Goal: Task Accomplishment & Management: Use online tool/utility

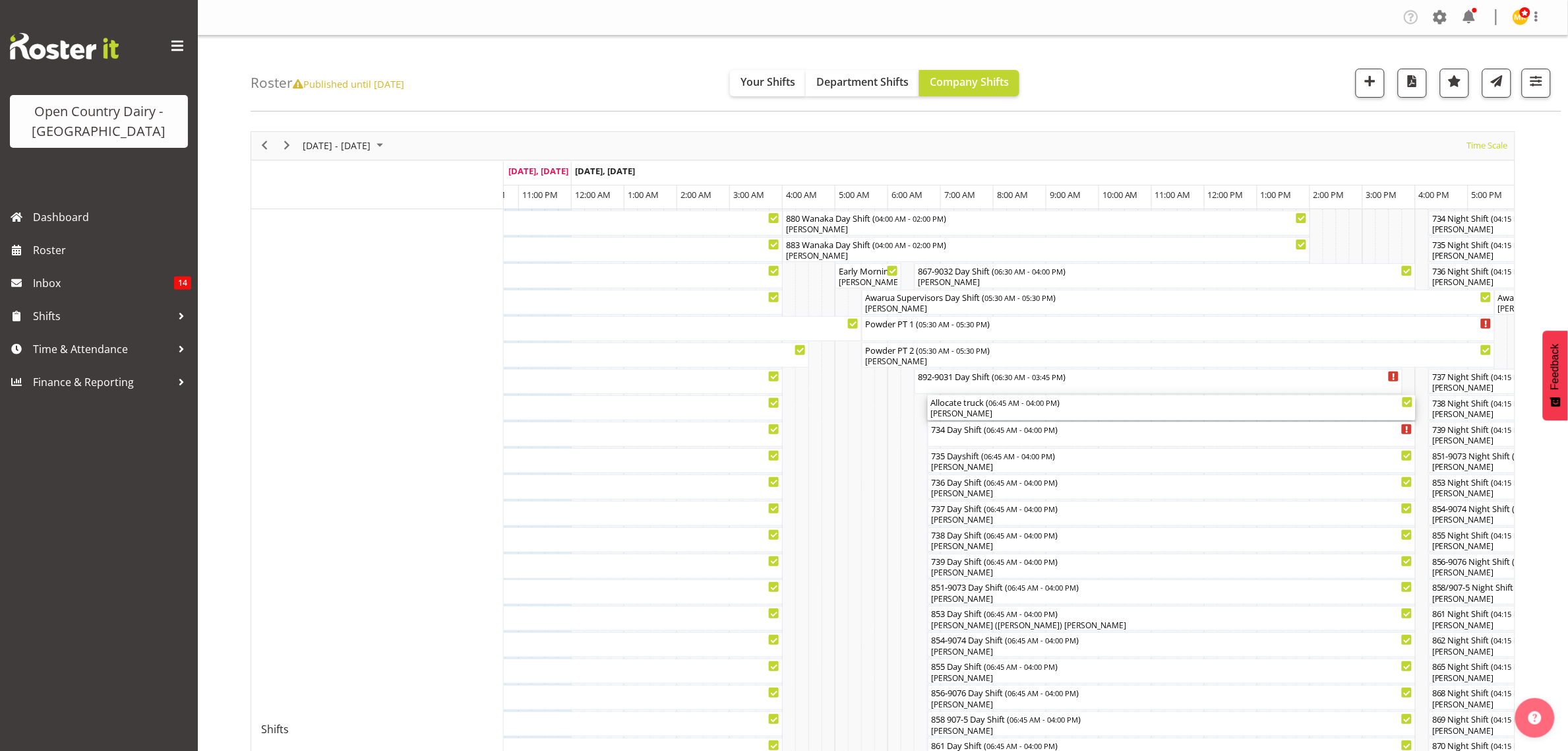
click at [983, 412] on div "[PERSON_NAME]" at bounding box center [1172, 413] width 483 height 12
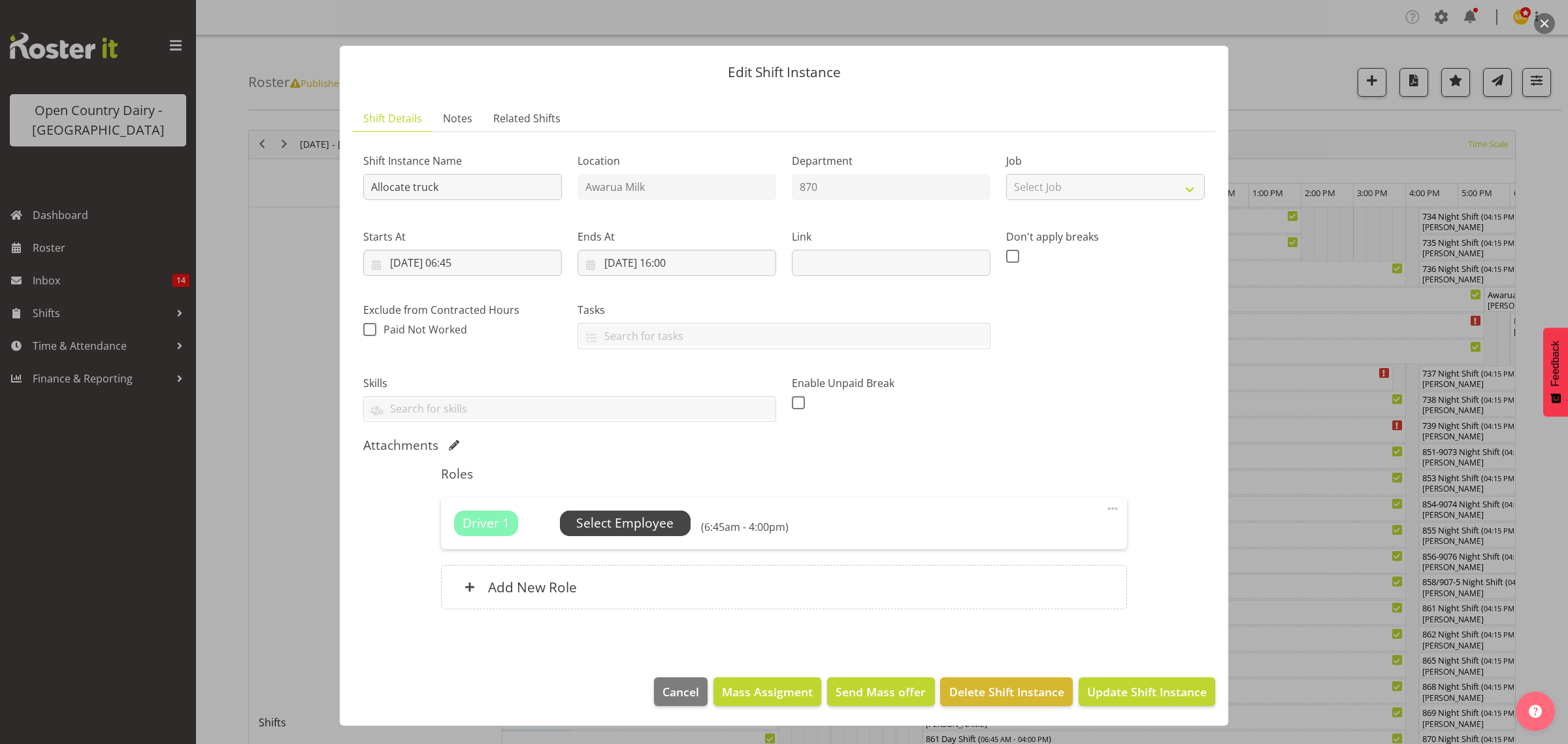
click at [611, 520] on span "Select Employee" at bounding box center [625, 523] width 98 height 19
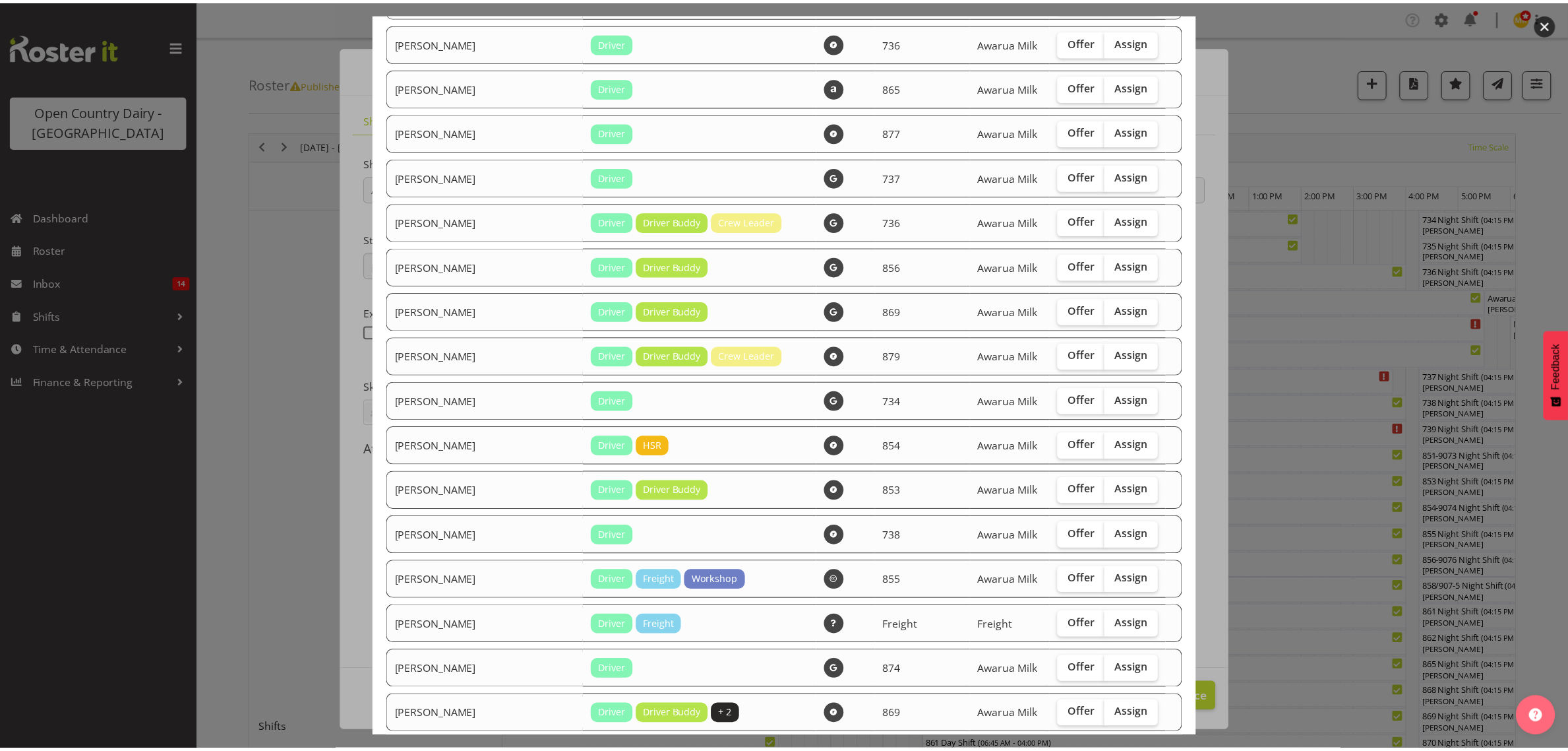
scroll to position [1484, 0]
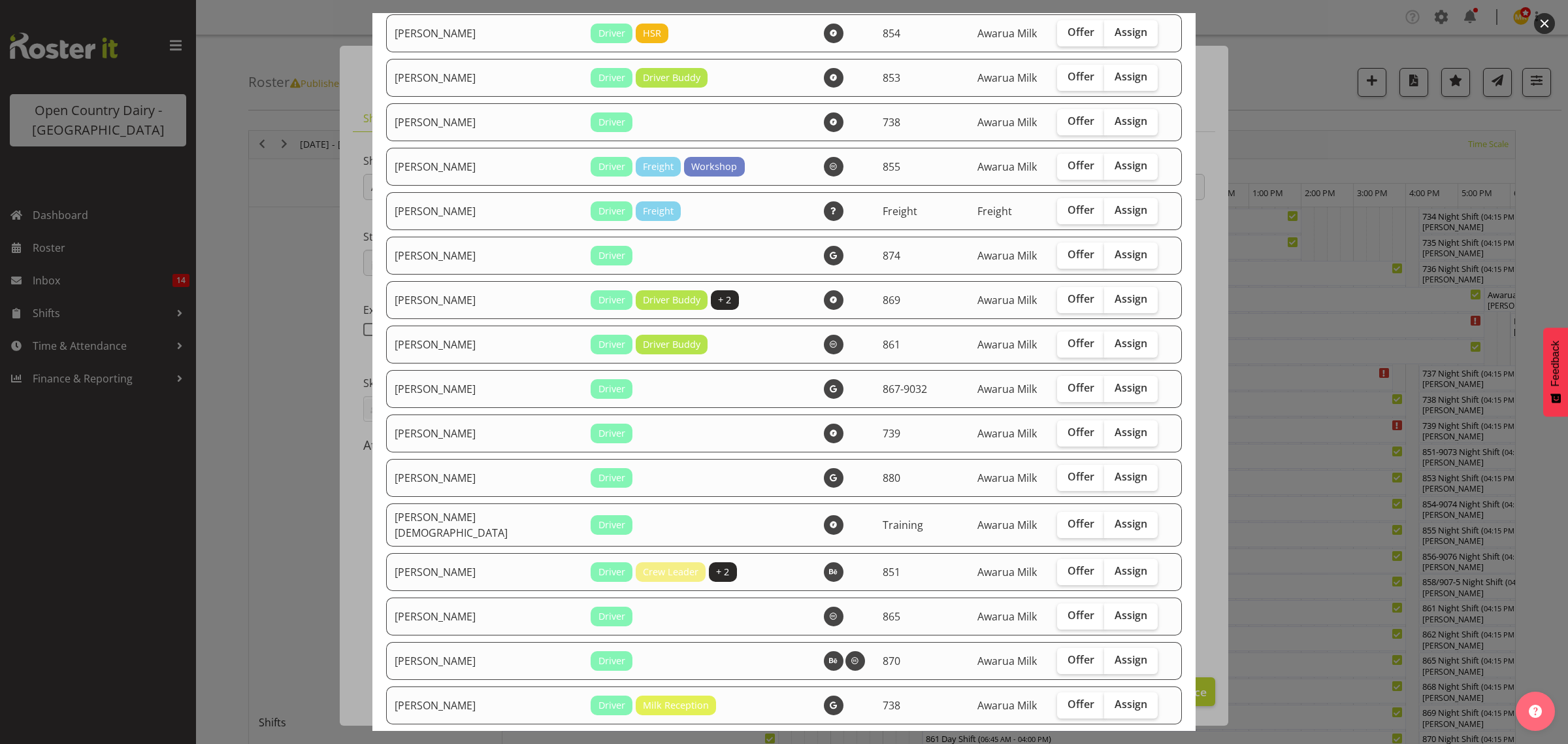
click at [1327, 43] on div at bounding box center [784, 372] width 1568 height 744
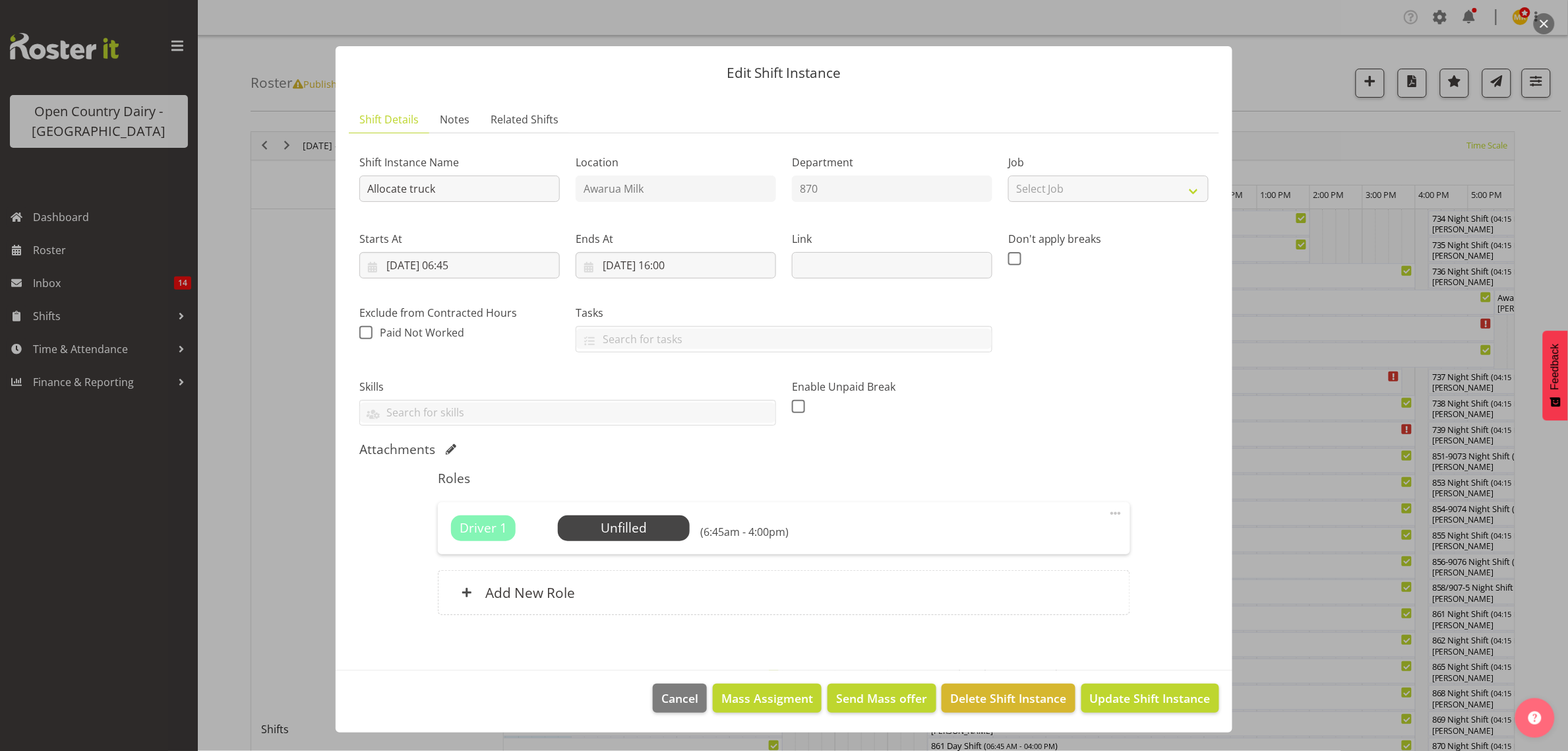
click at [1337, 48] on div at bounding box center [784, 376] width 1568 height 751
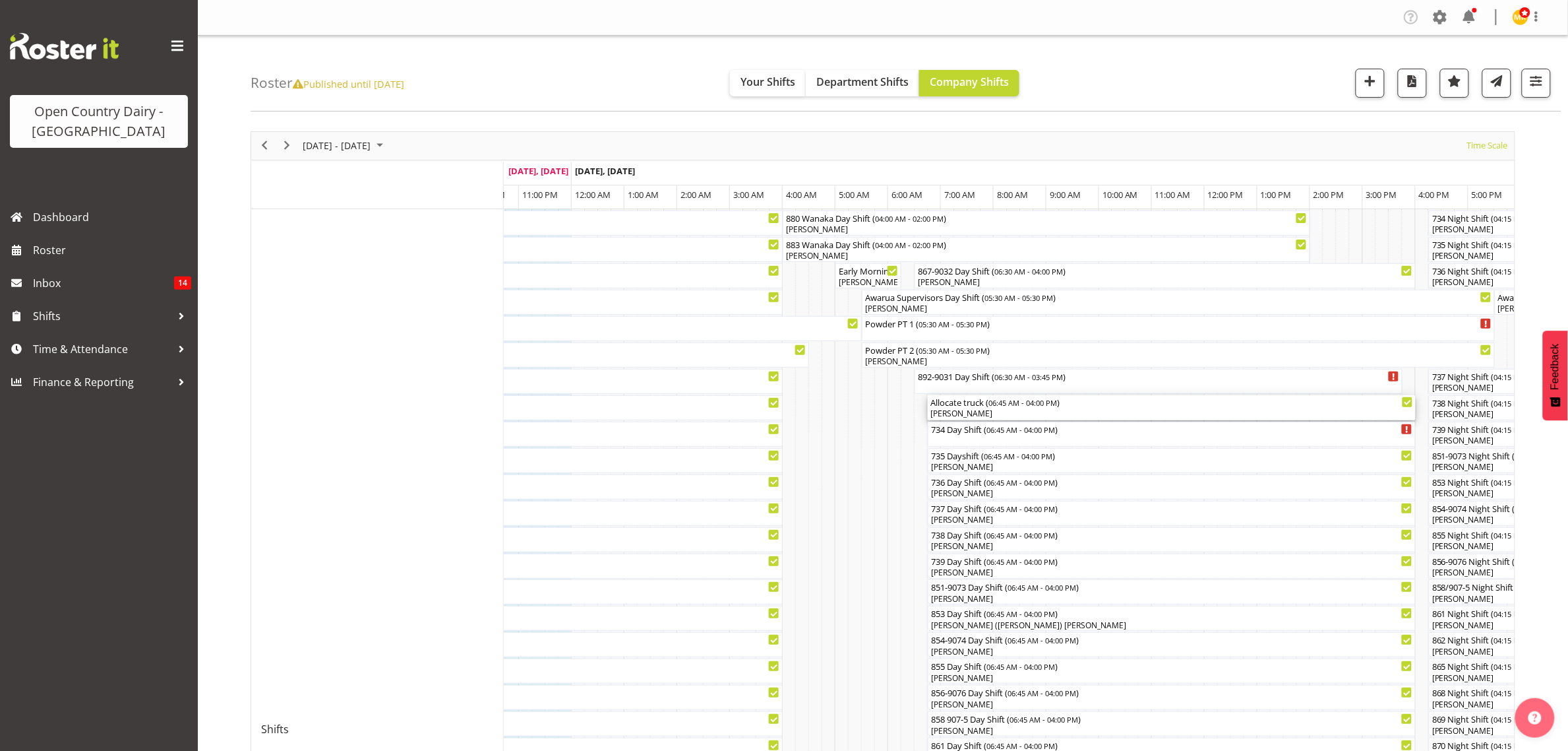
click at [971, 410] on div "[PERSON_NAME]" at bounding box center [1172, 413] width 483 height 12
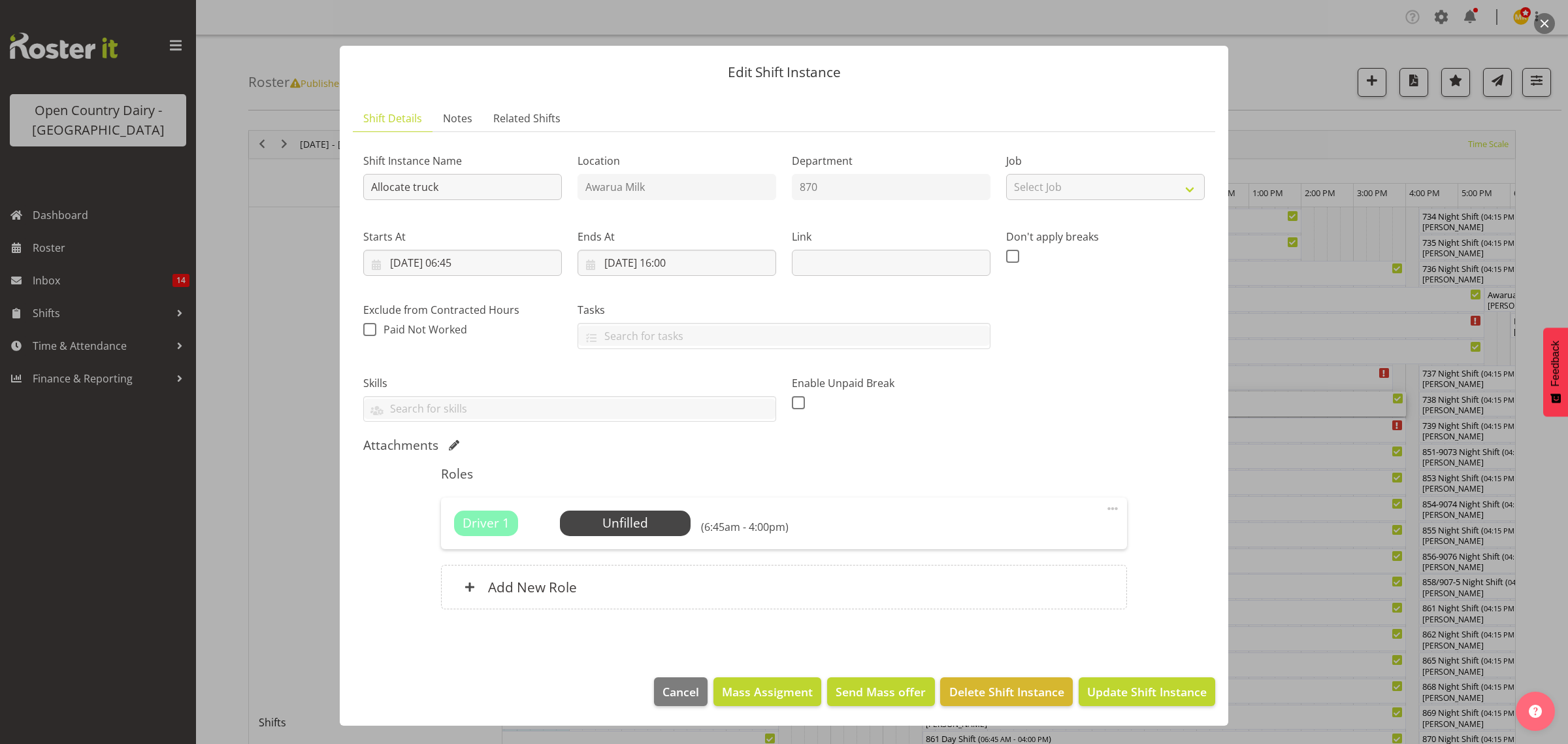
click at [1294, 289] on div at bounding box center [784, 372] width 1568 height 744
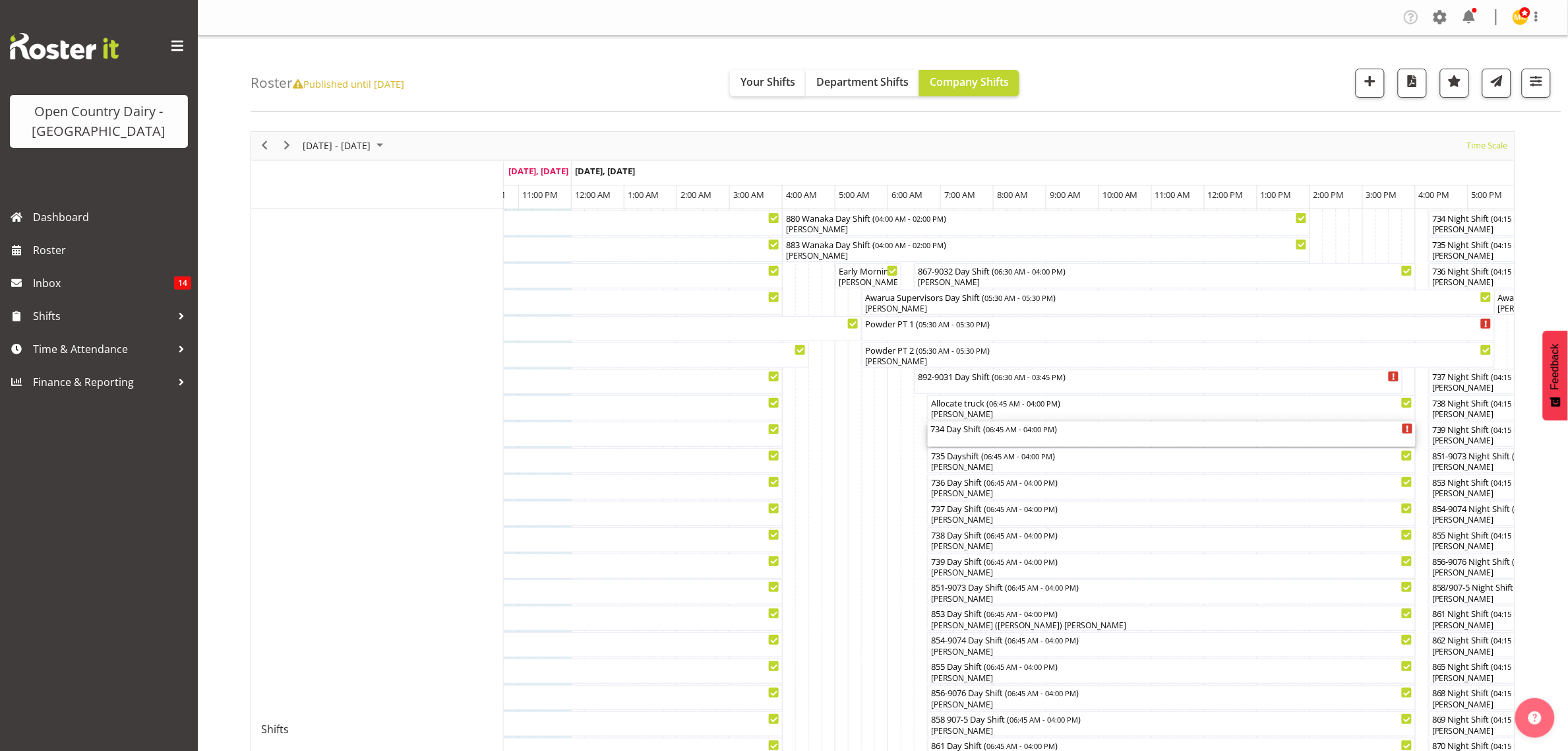
click at [970, 432] on div "734 Day Shift ( 06:45 AM - 04:00 PM )" at bounding box center [1172, 428] width 483 height 13
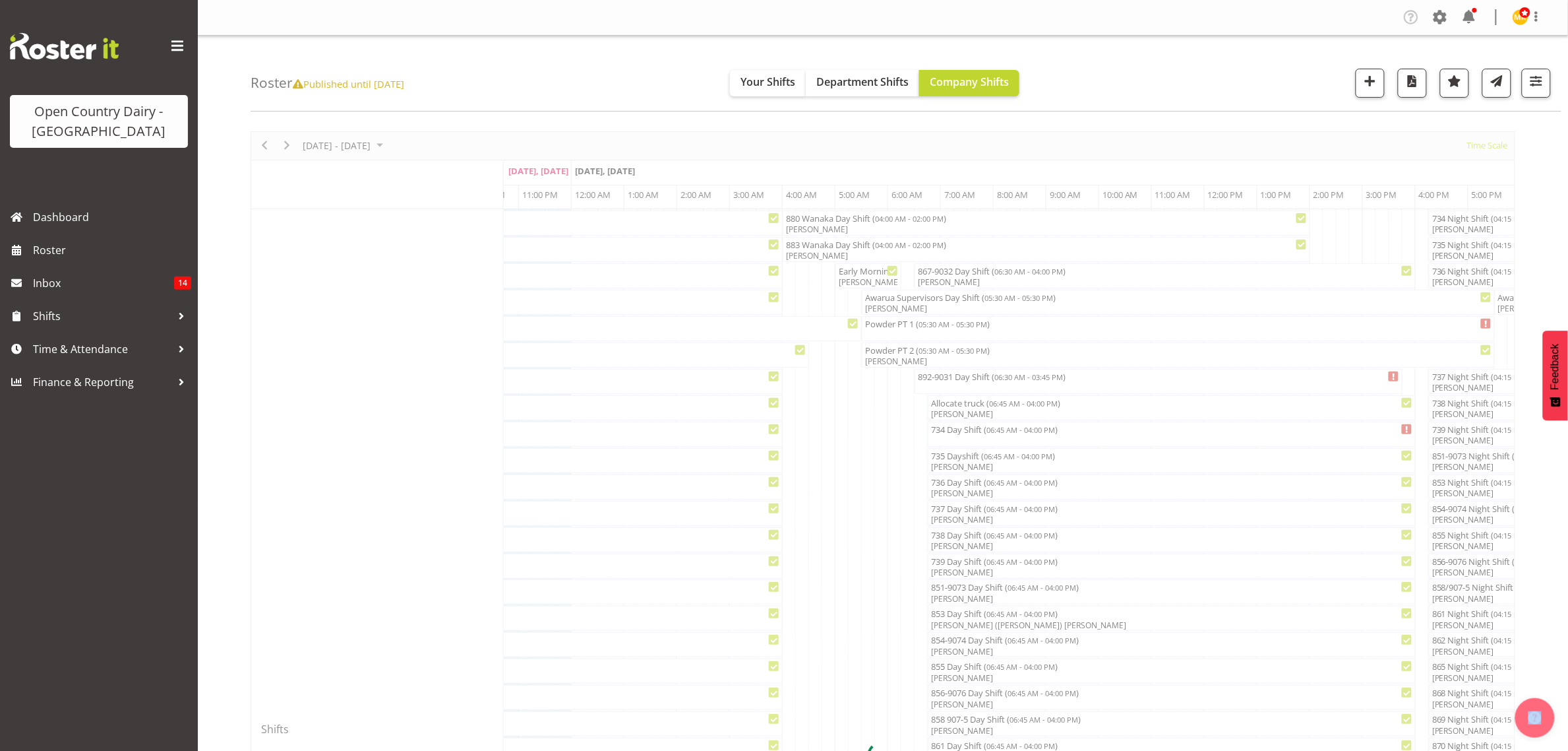
click at [970, 432] on div at bounding box center [882, 757] width 1265 height 1252
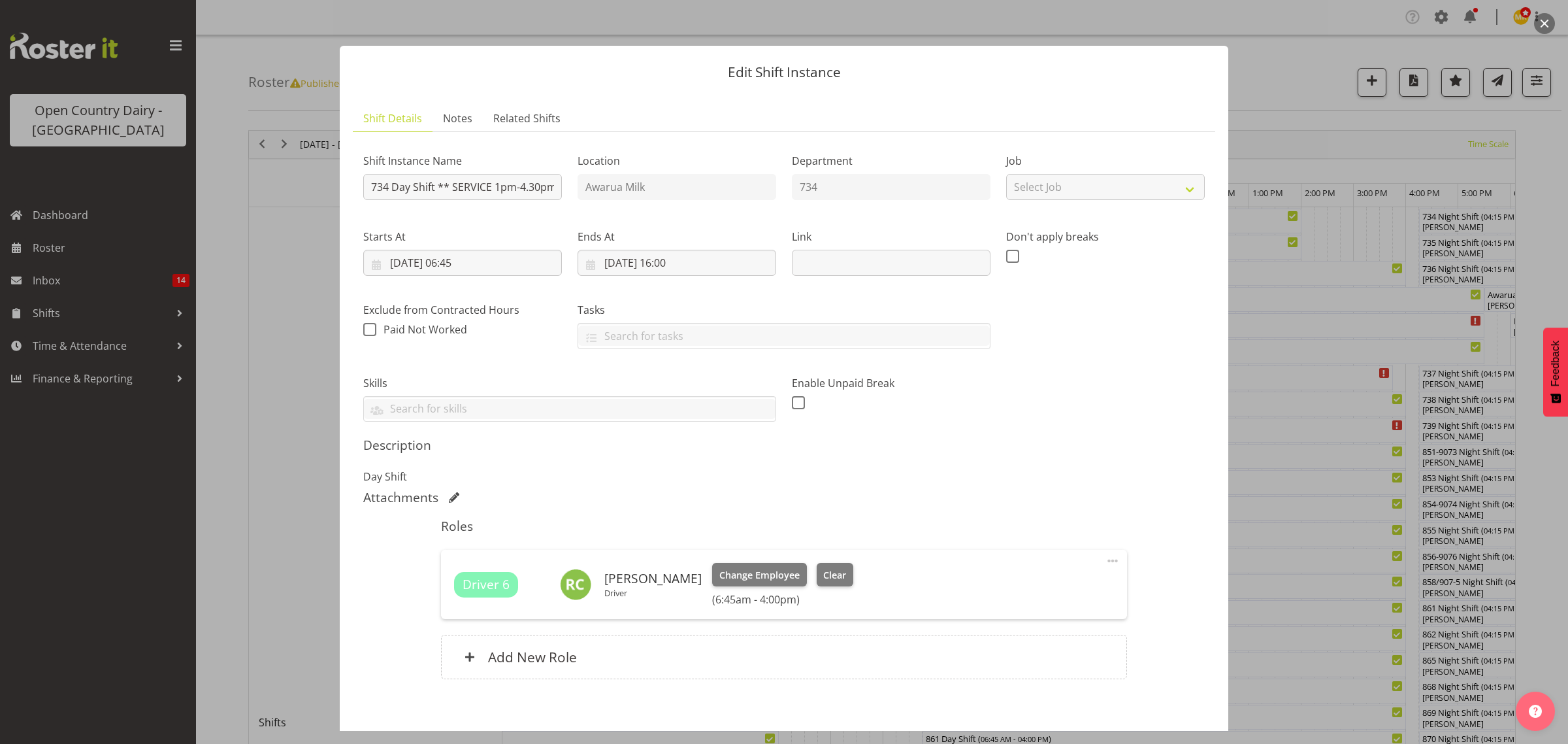
click at [1265, 352] on div at bounding box center [784, 372] width 1568 height 744
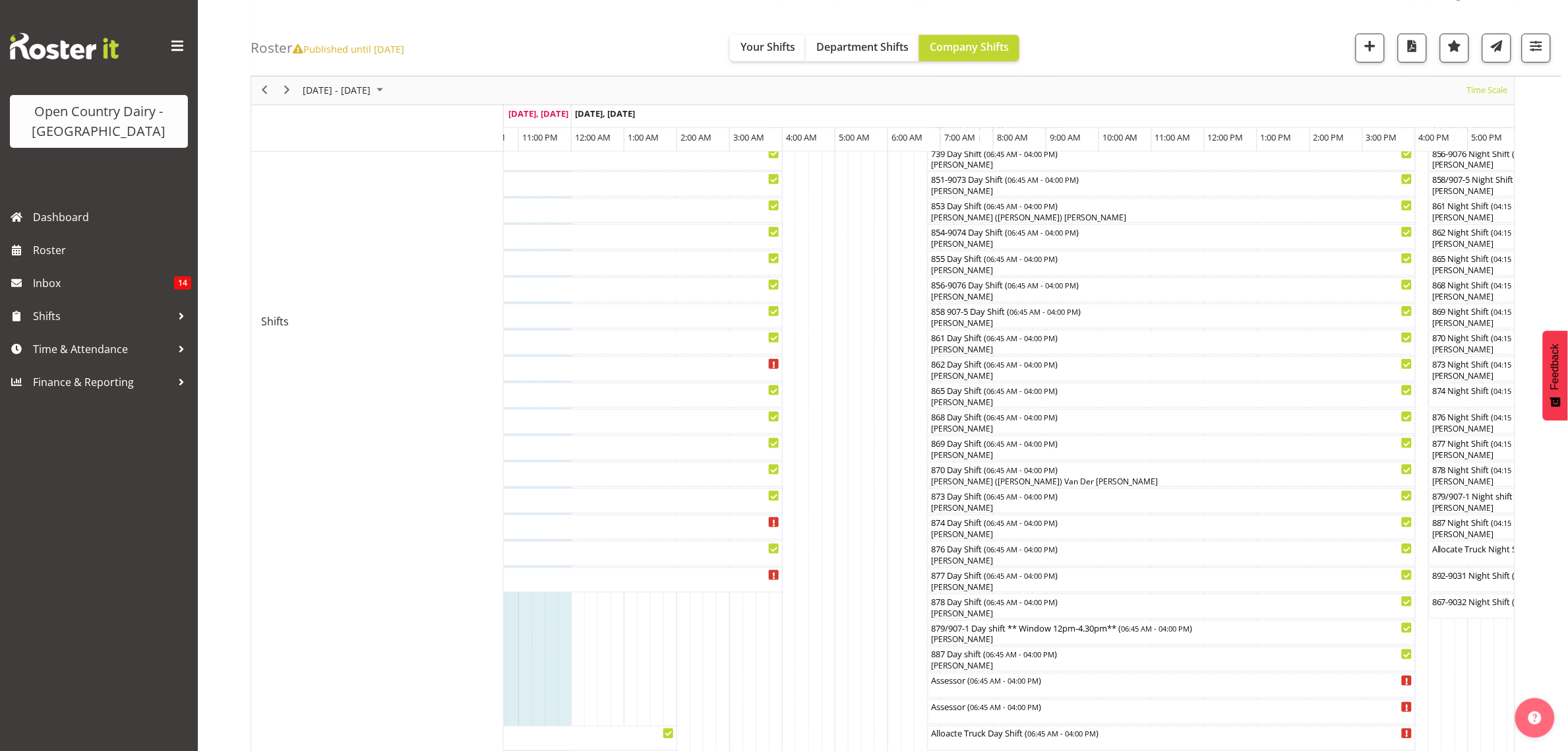
scroll to position [412, 0]
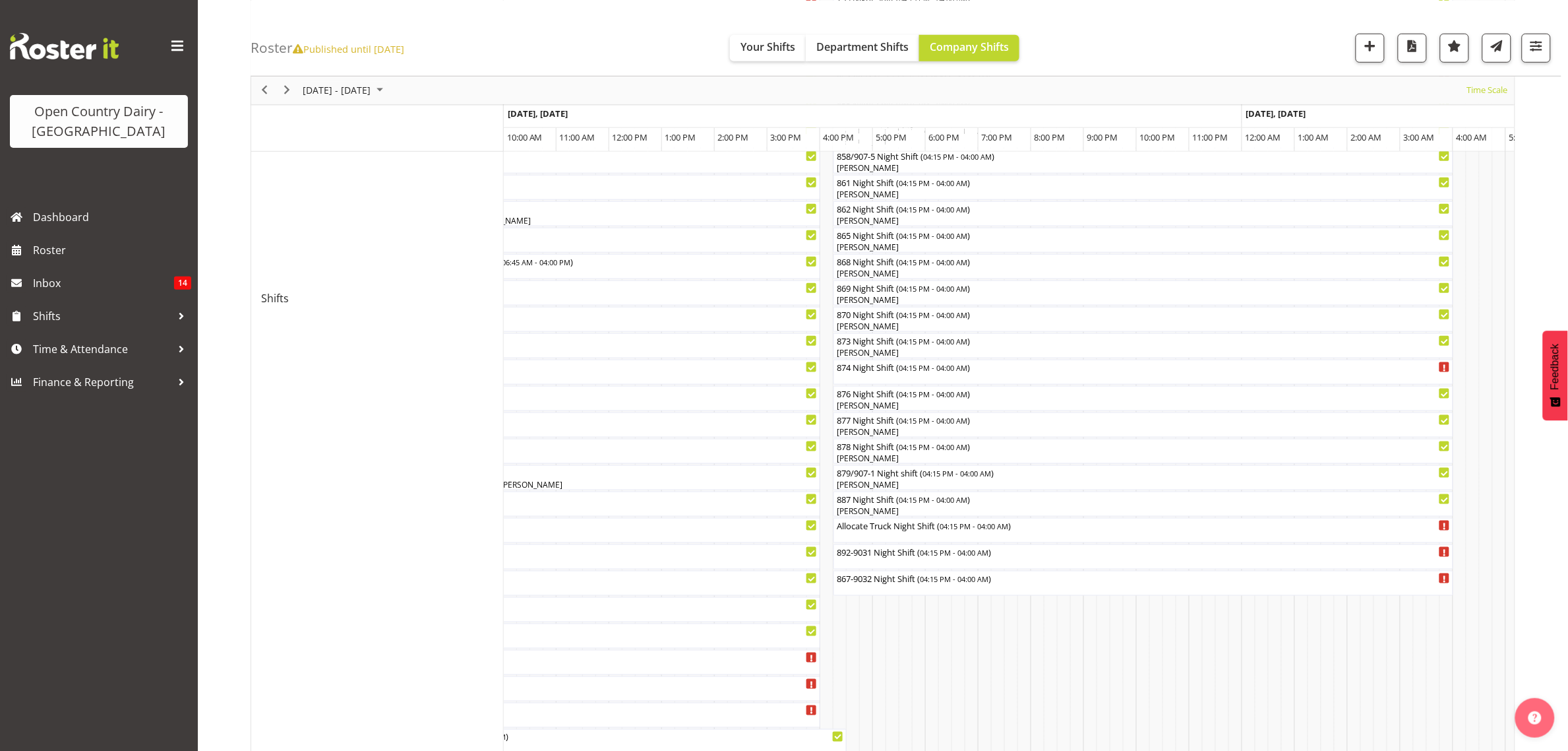
scroll to position [243, 0]
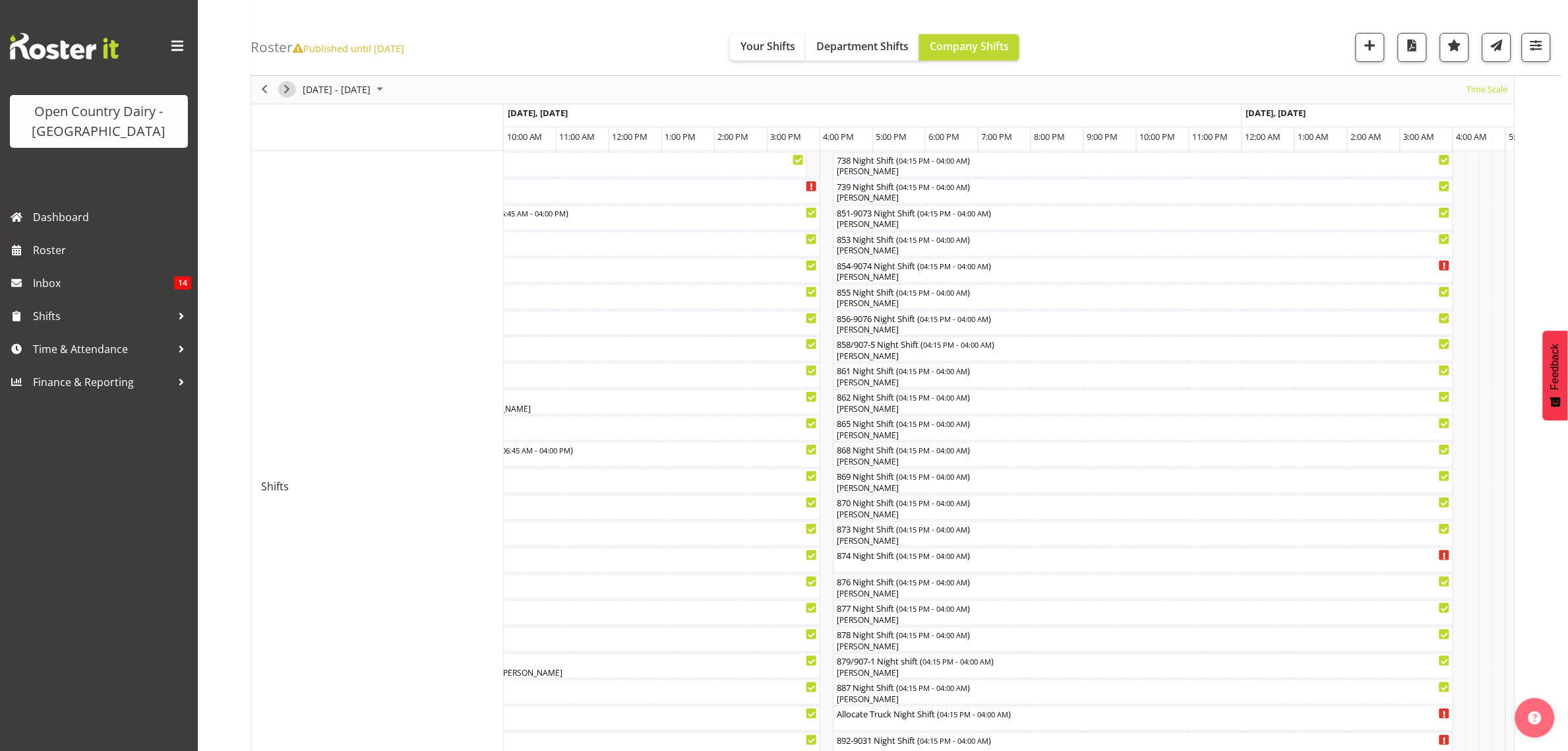
click at [285, 88] on span "Next" at bounding box center [287, 90] width 16 height 16
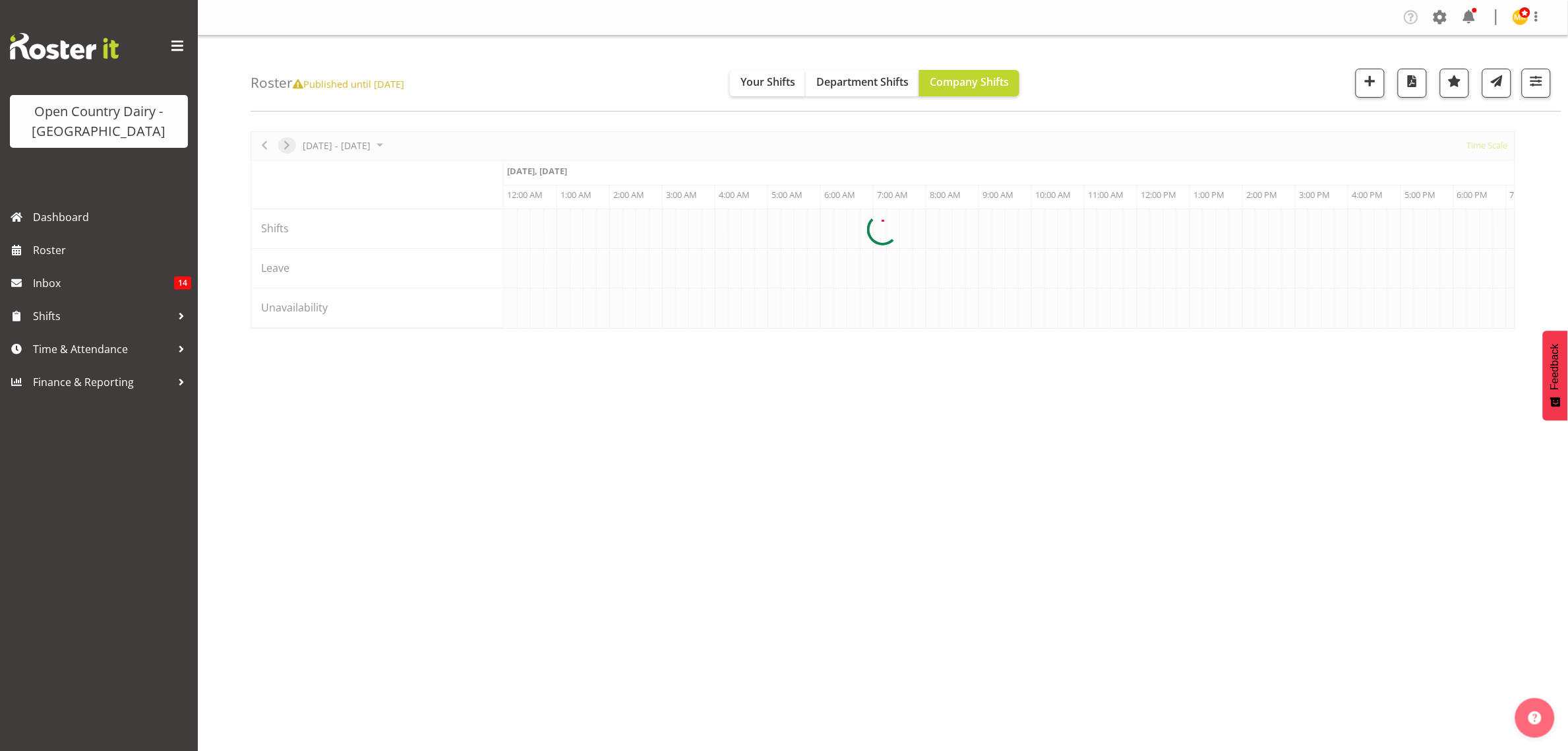
scroll to position [0, 0]
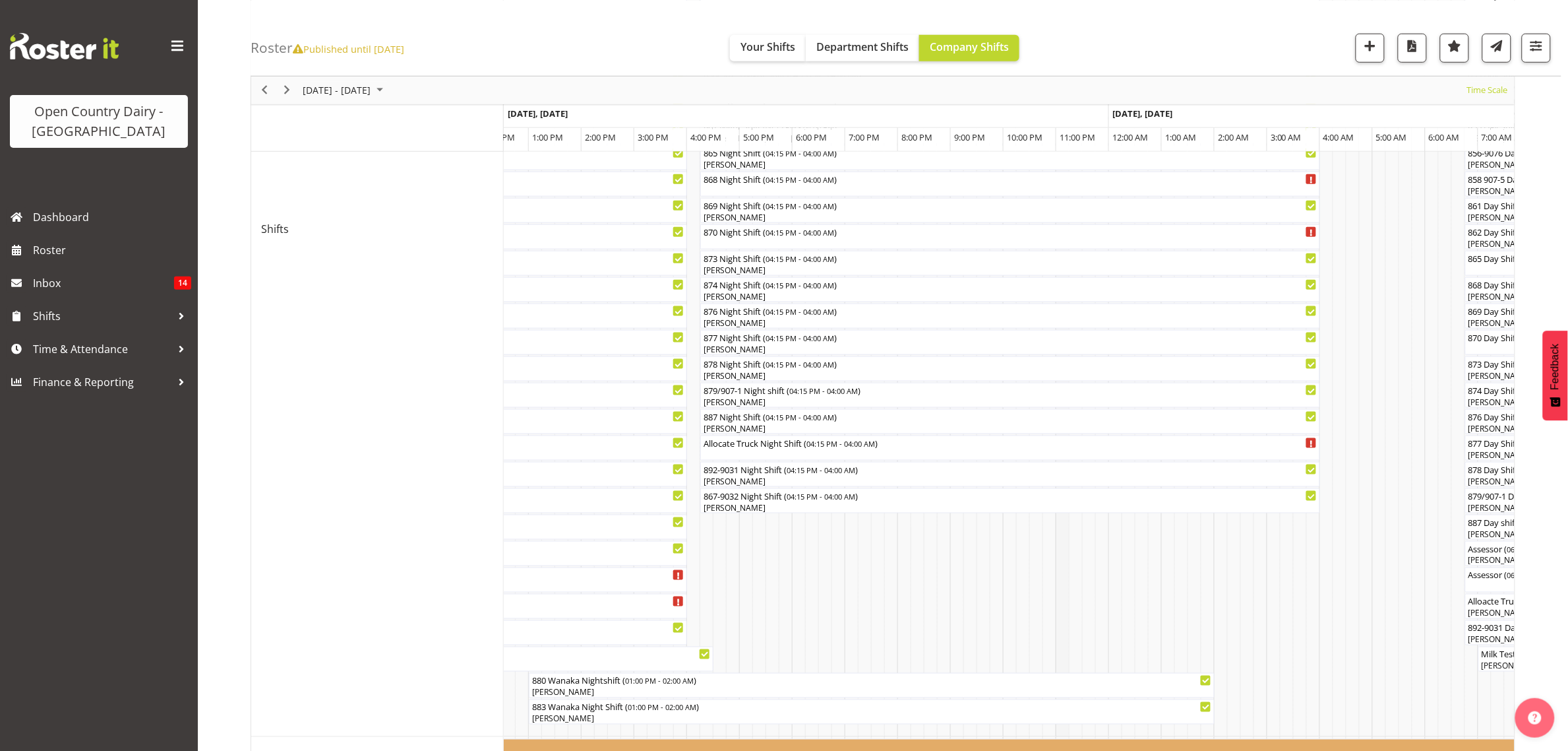
scroll to position [494, 0]
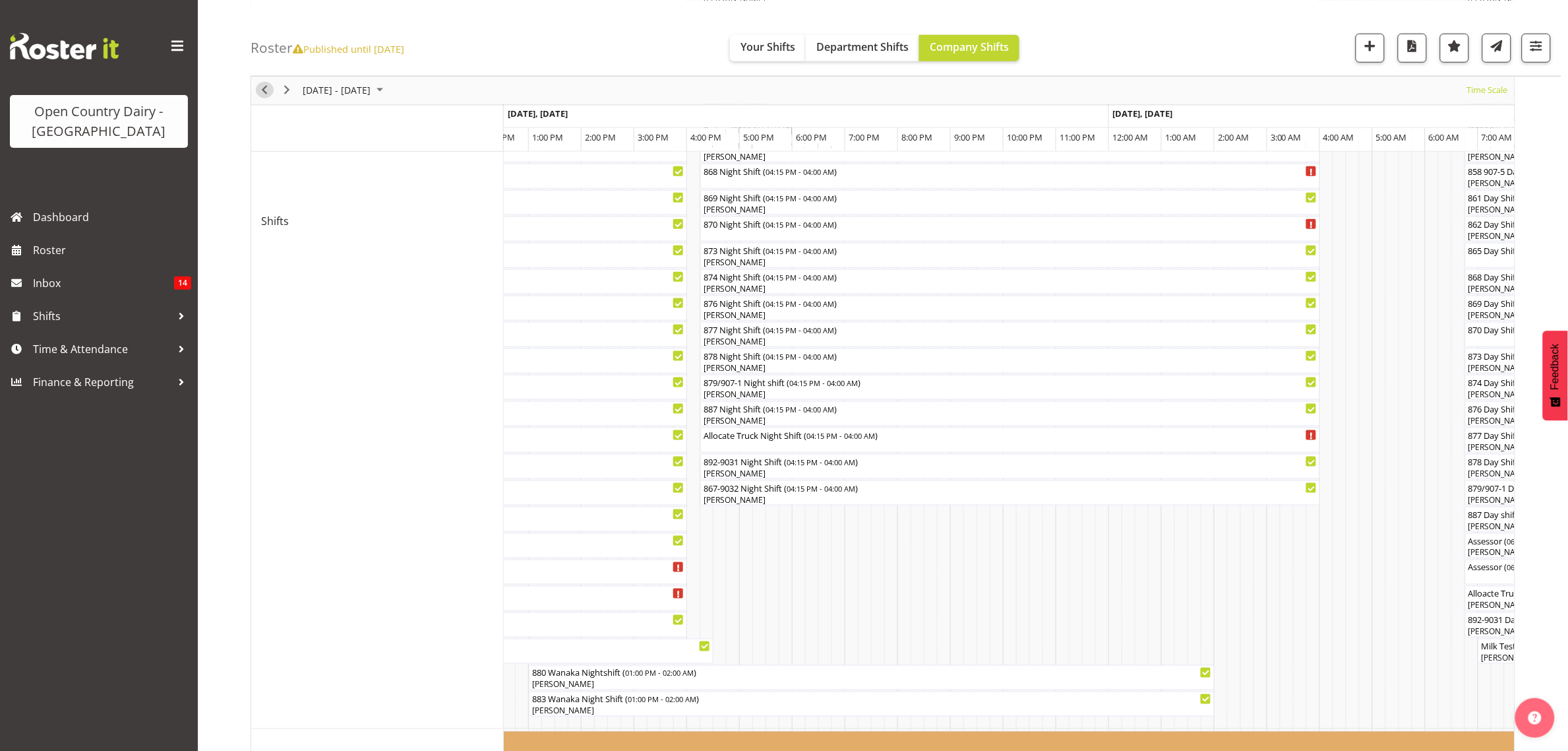
click at [265, 86] on span "Previous" at bounding box center [264, 90] width 16 height 16
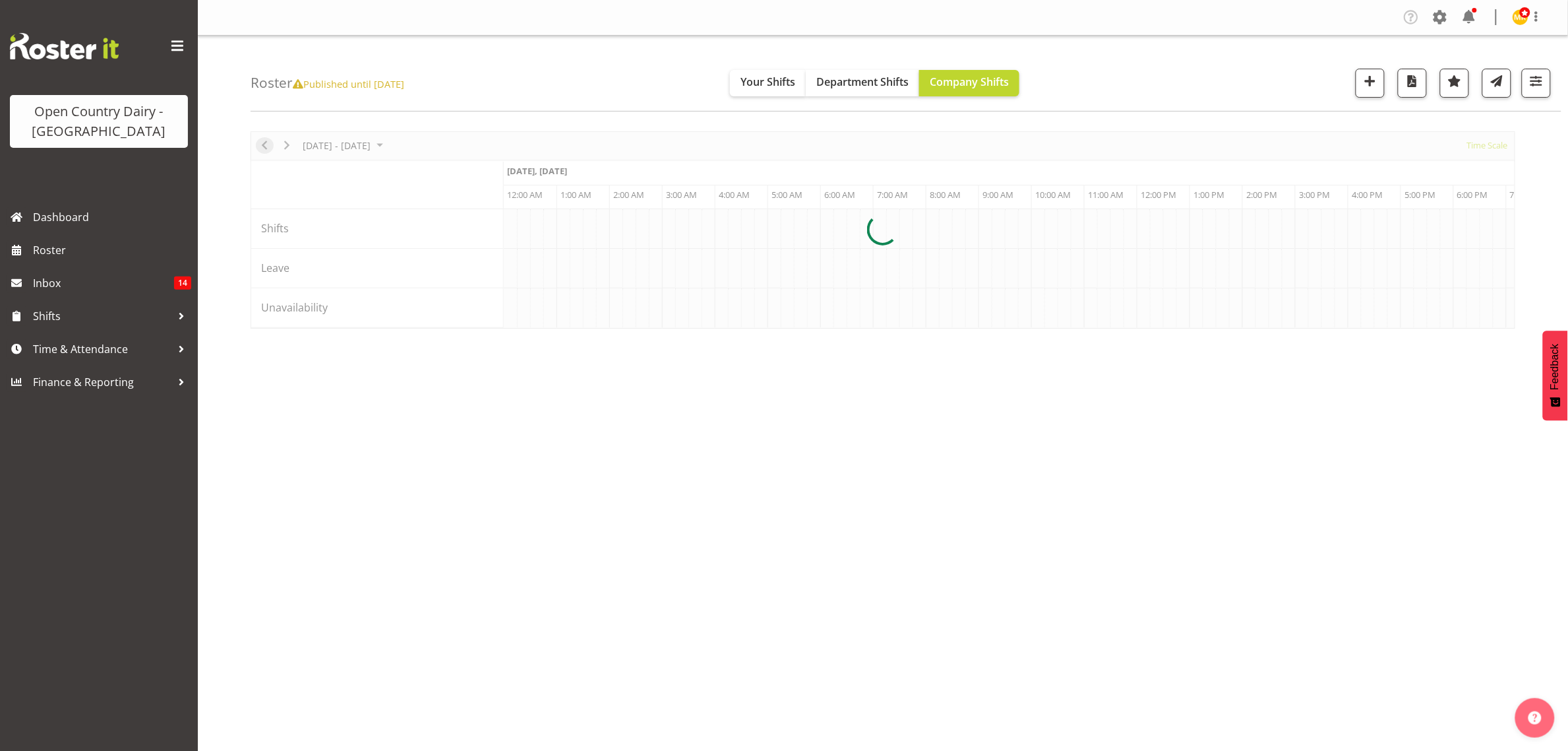
scroll to position [0, 3798]
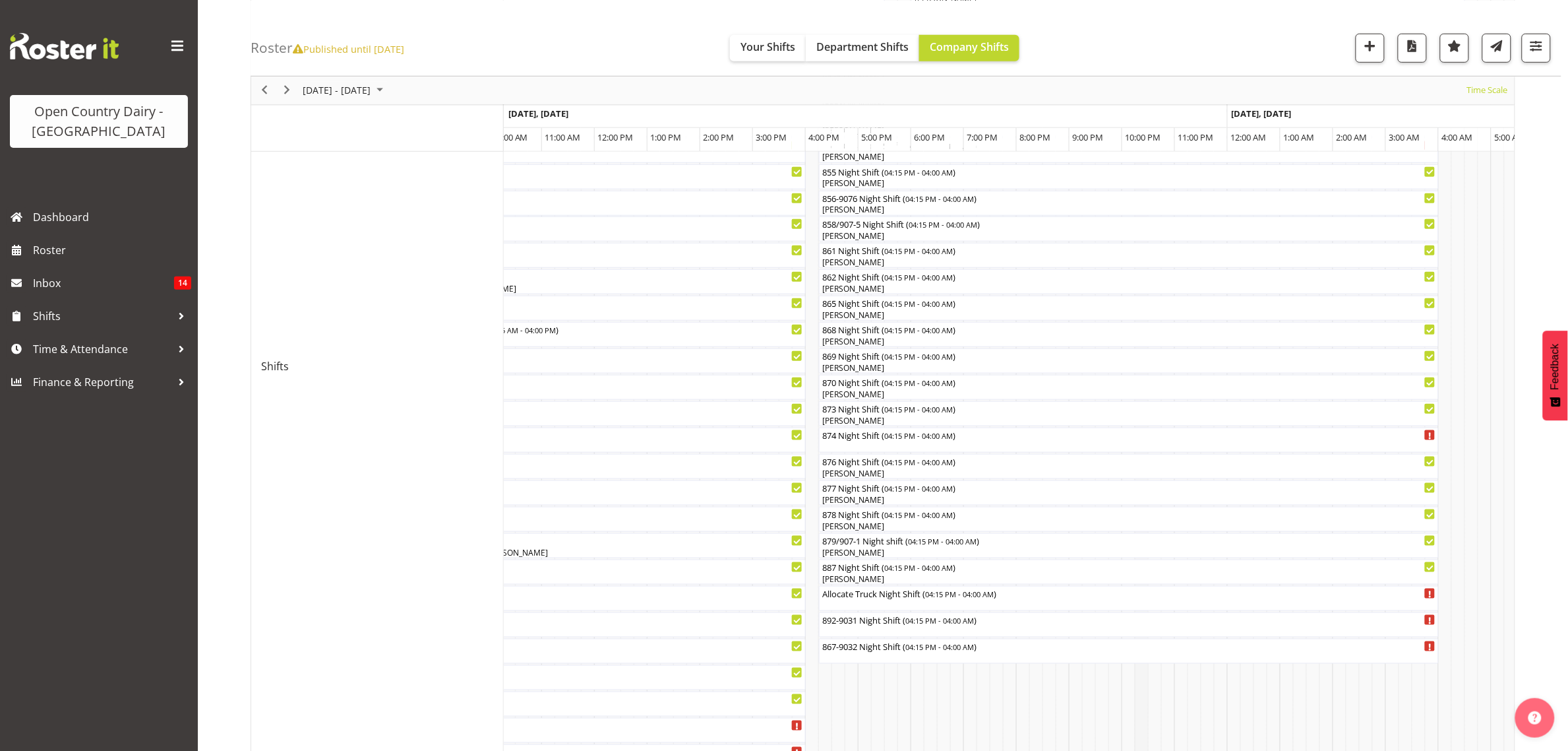
scroll to position [82, 0]
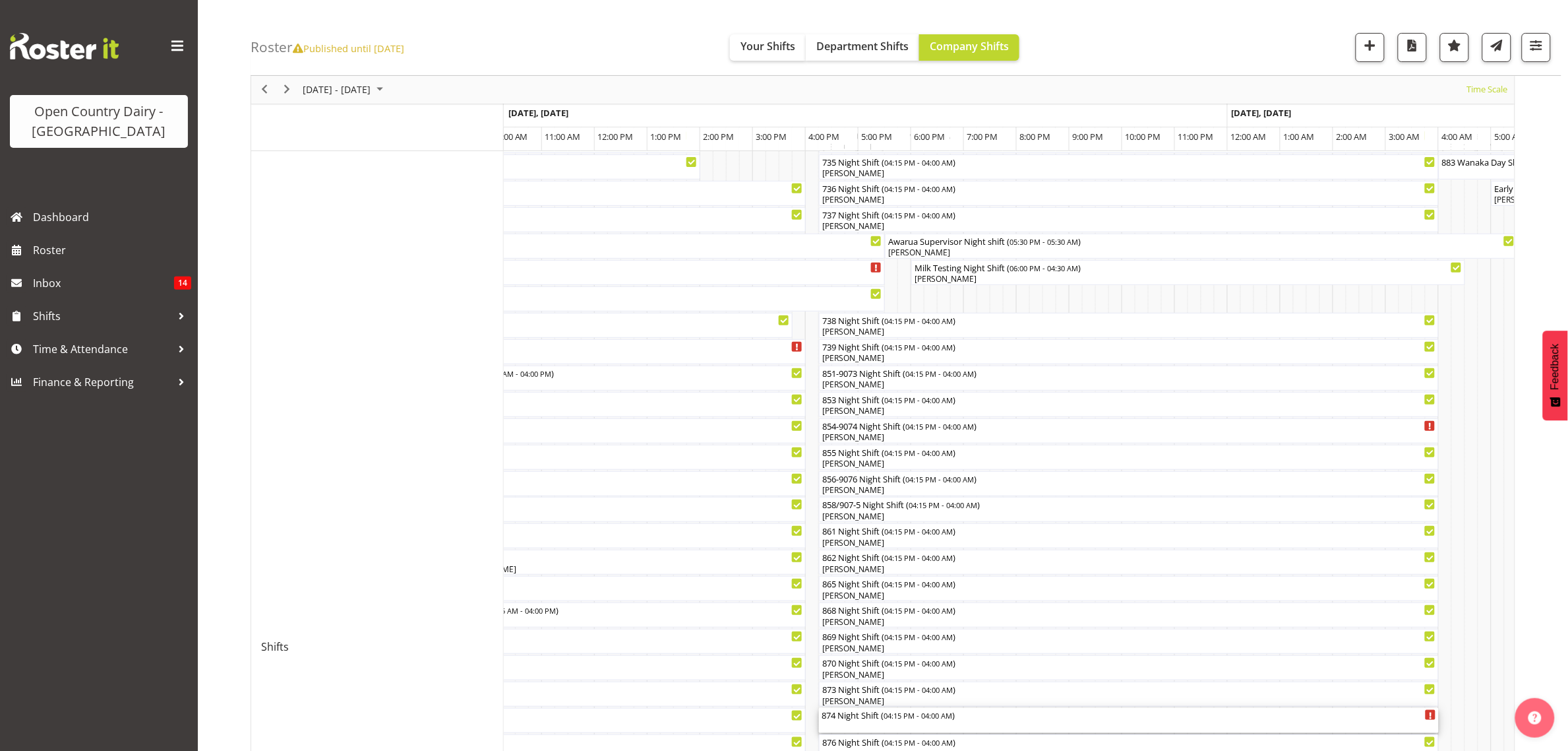
click at [852, 722] on div "874 Night Shift ( 04:15 PM - 04:00 AM )" at bounding box center [1129, 720] width 615 height 25
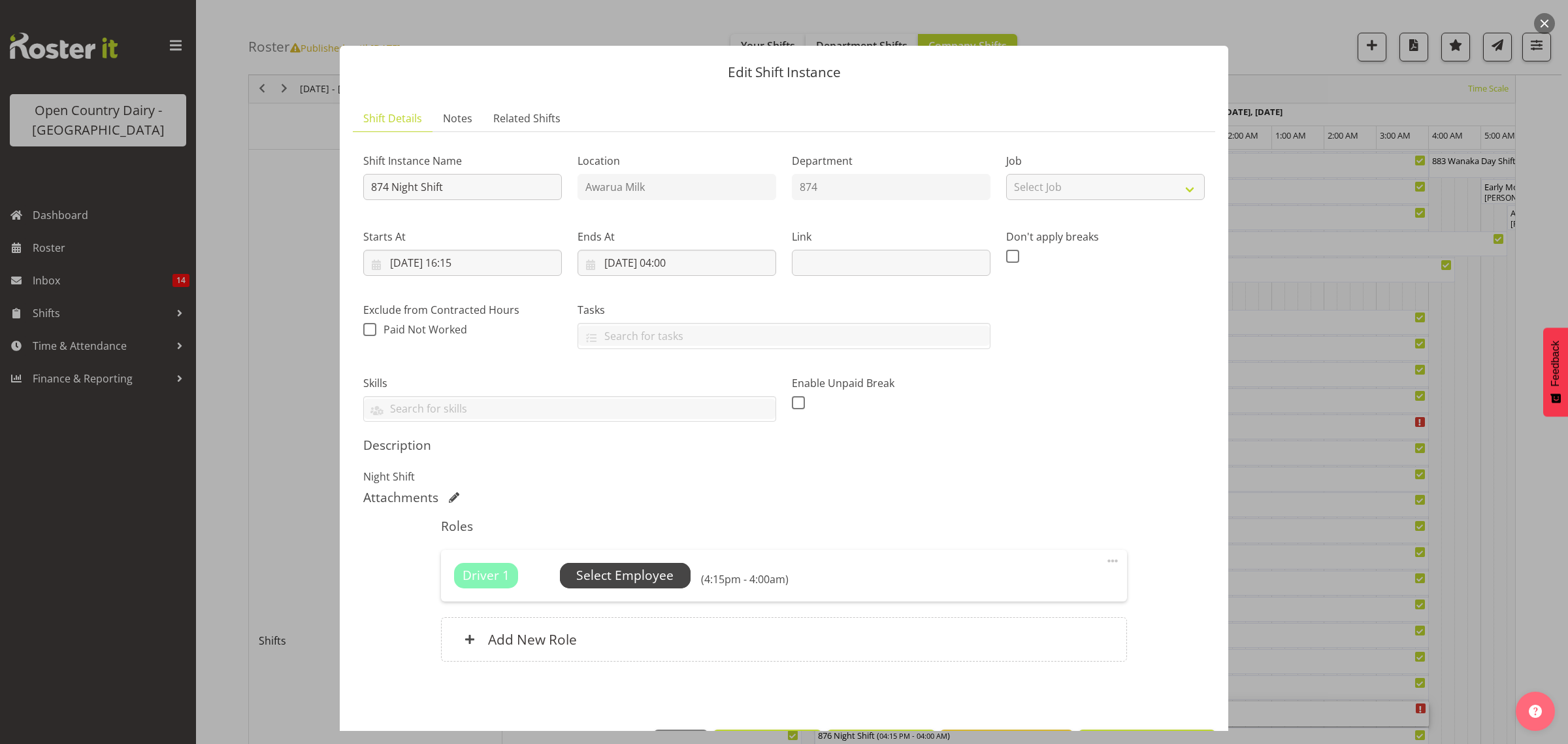
click at [628, 573] on span "Select Employee" at bounding box center [625, 575] width 98 height 19
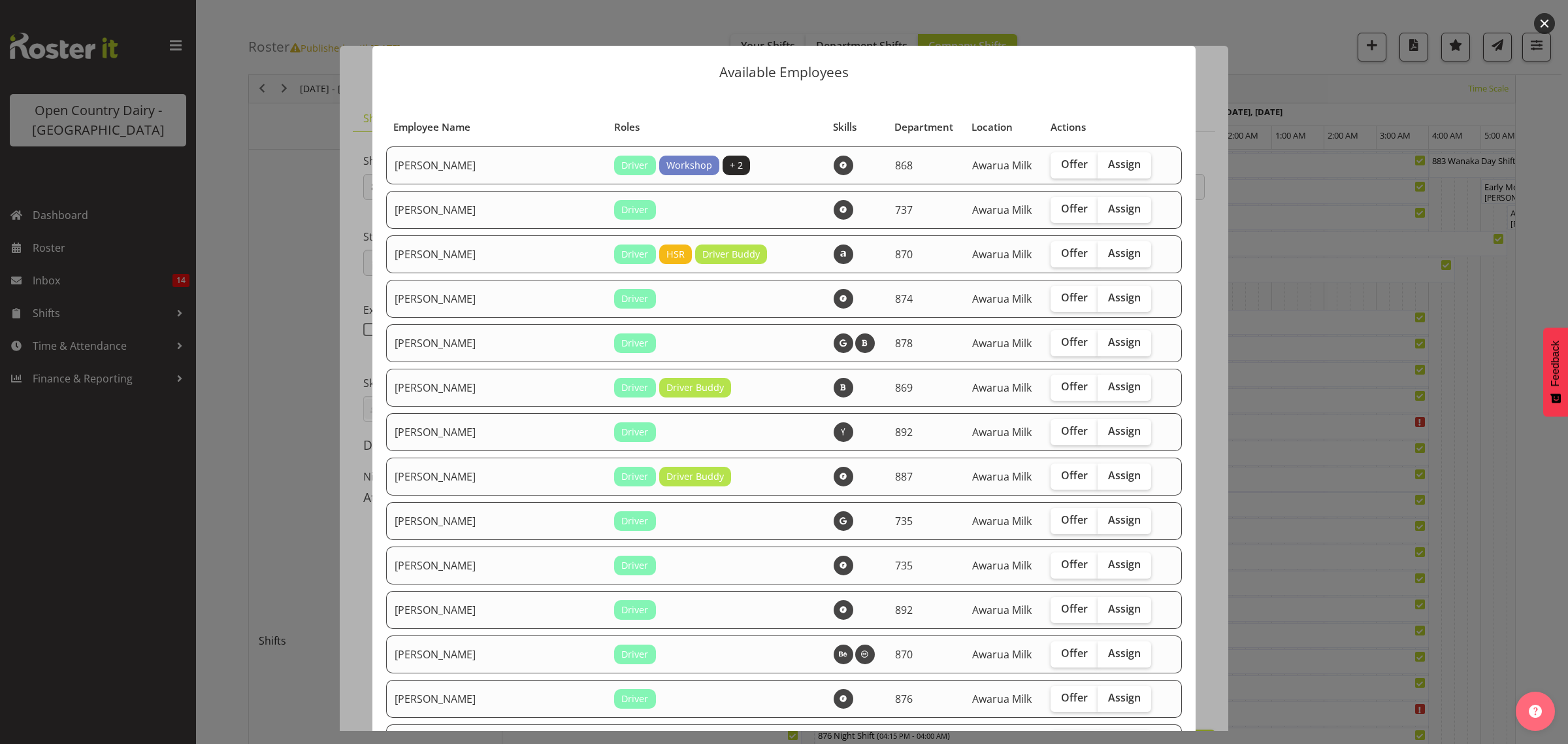
click at [1329, 95] on div at bounding box center [784, 372] width 1568 height 744
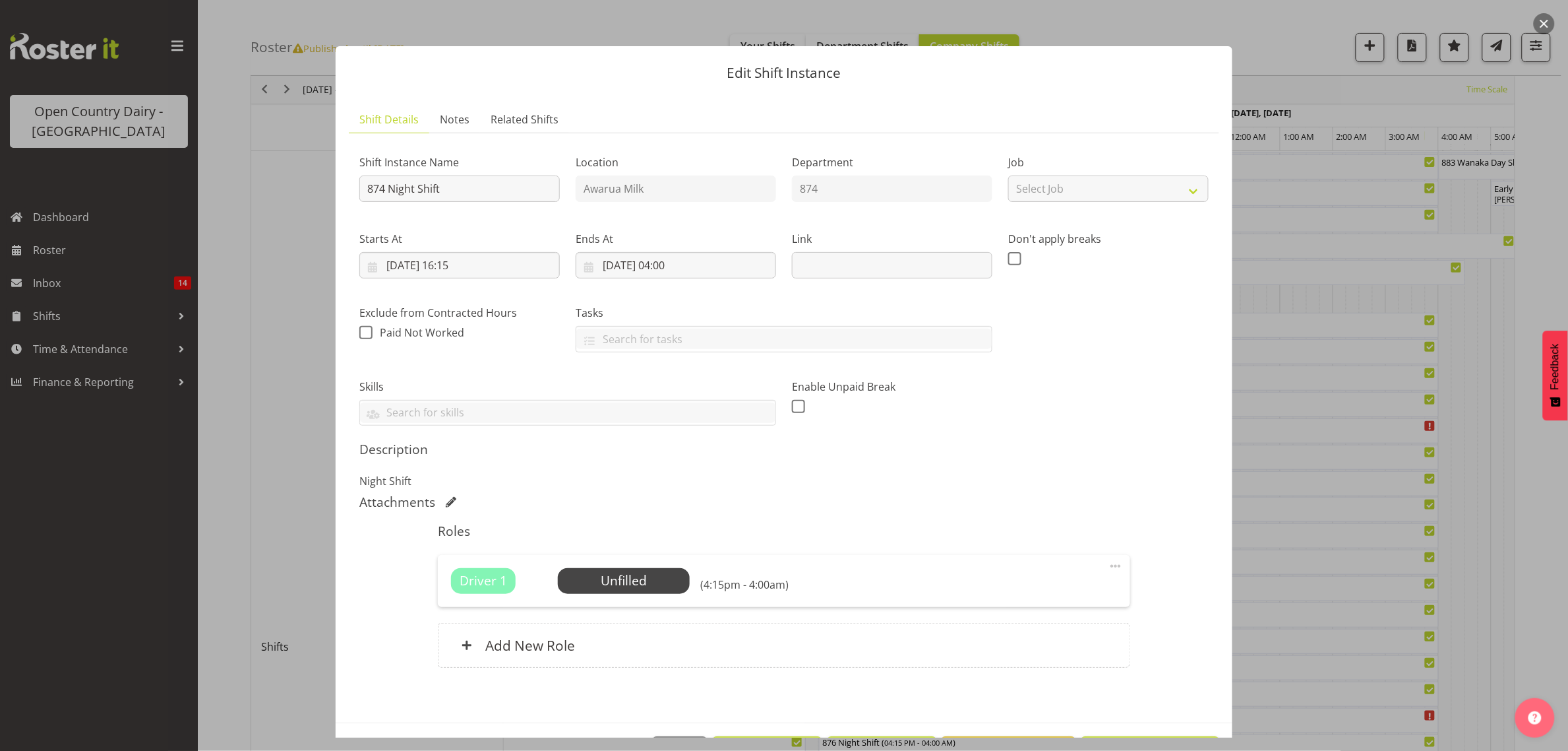
click at [1345, 94] on div at bounding box center [784, 376] width 1568 height 751
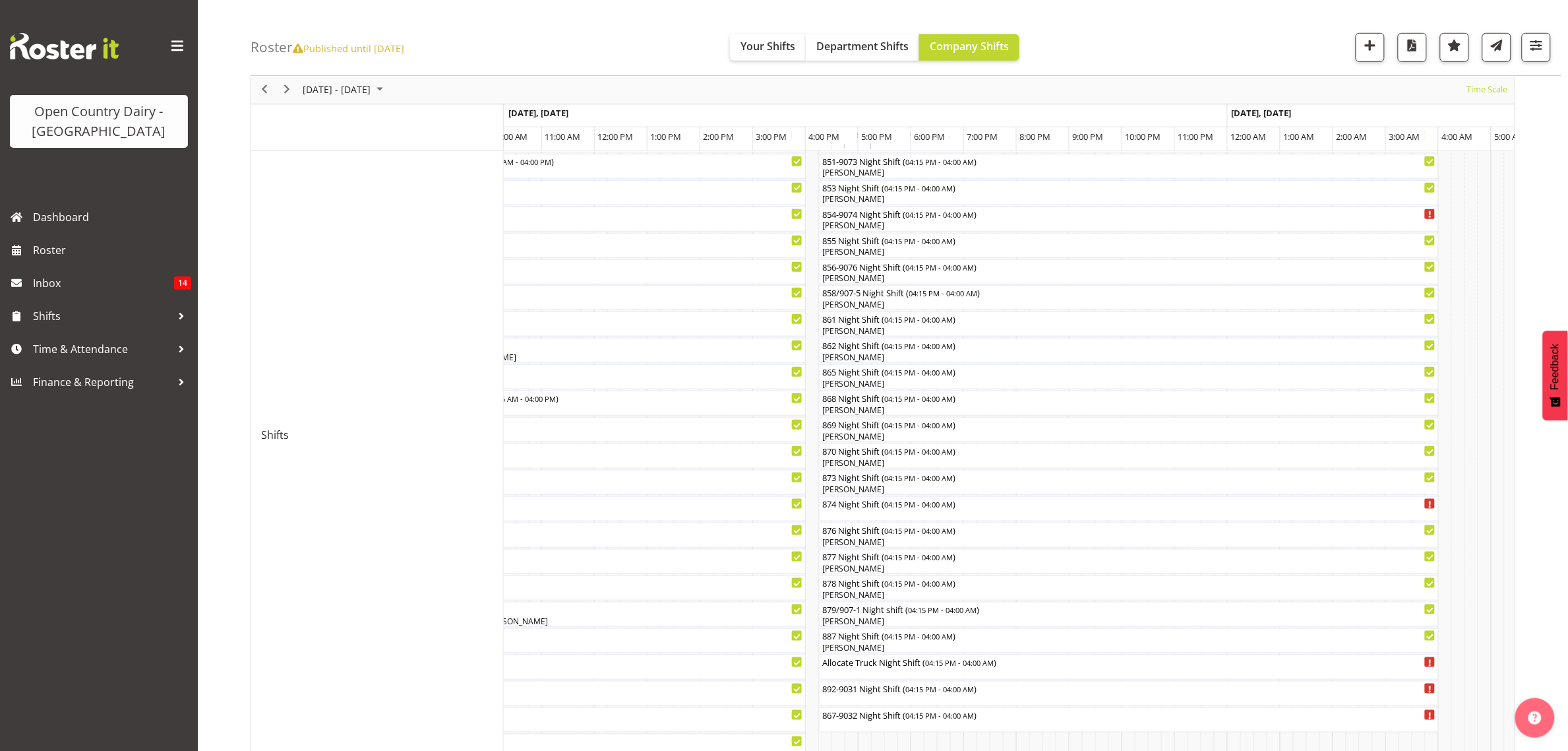
scroll to position [0, 0]
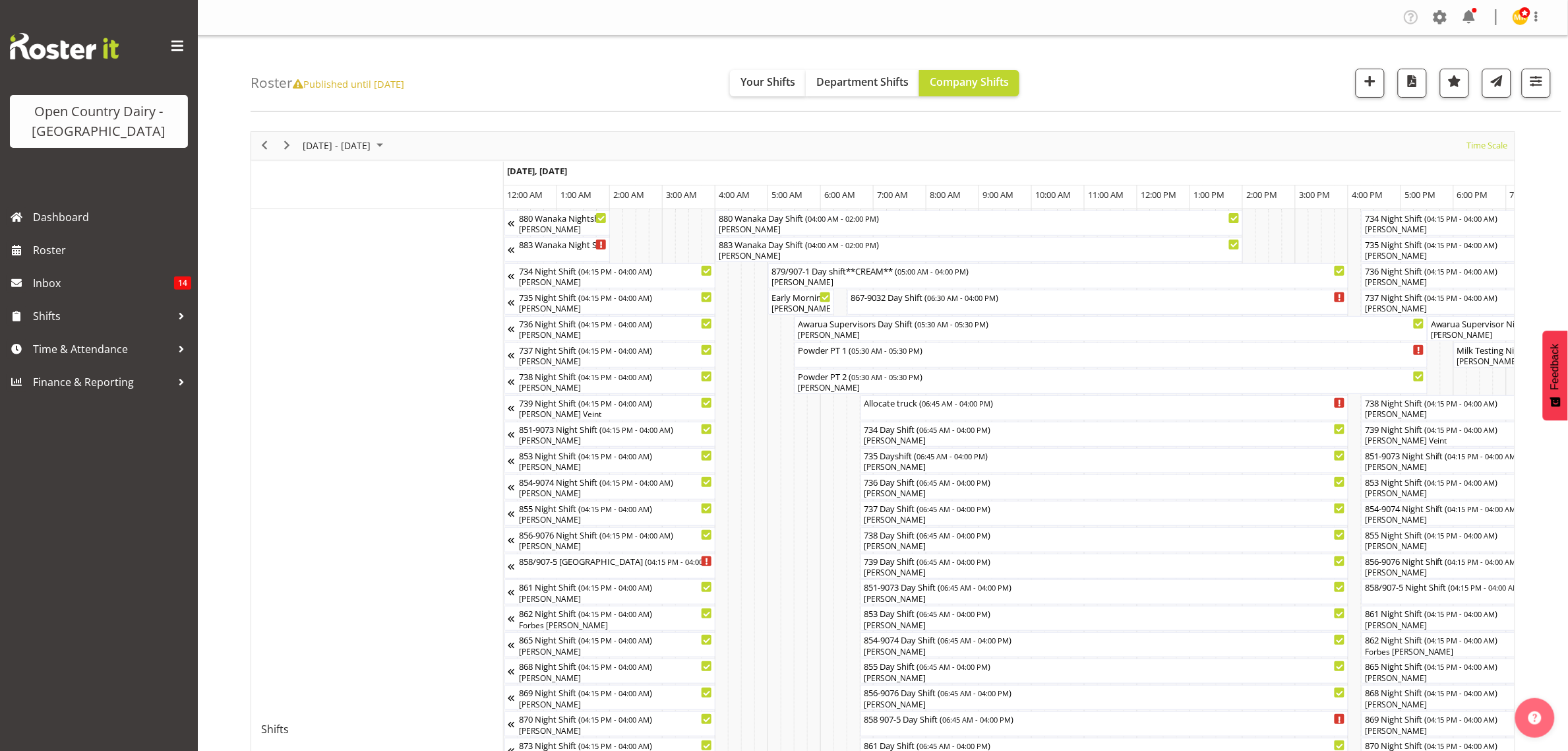
scroll to position [0, 3798]
